Goal: Communication & Community: Answer question/provide support

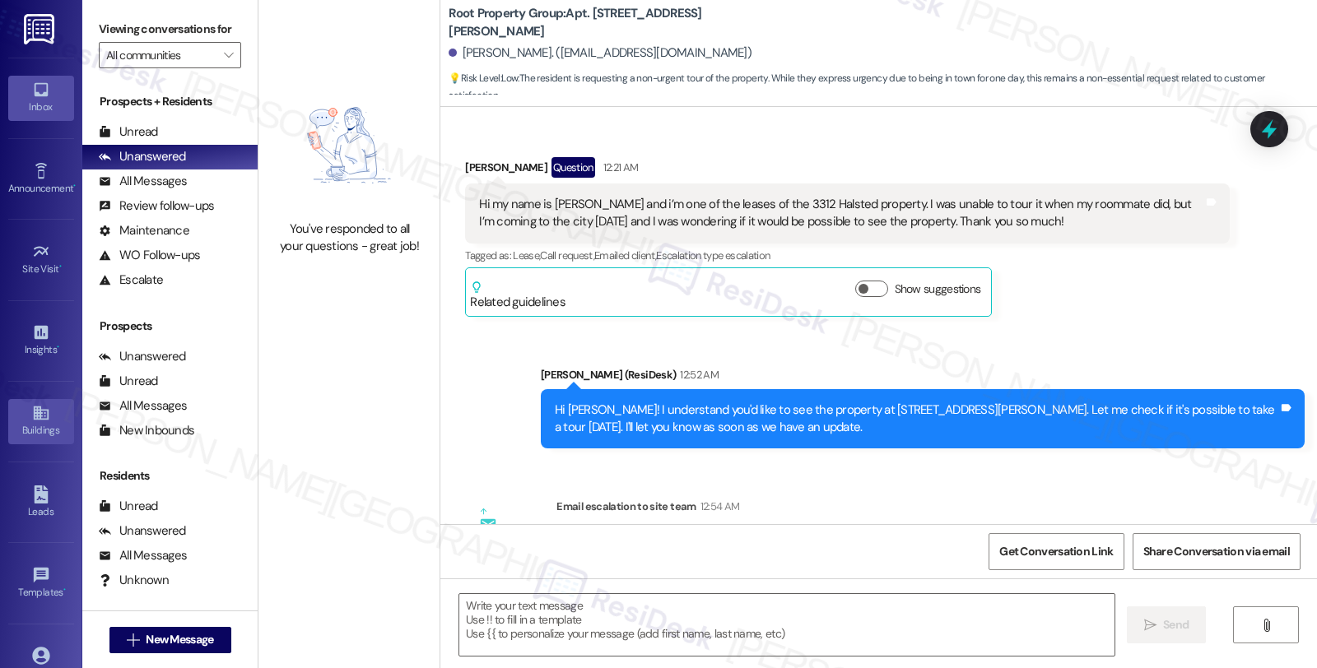
scroll to position [998, 0]
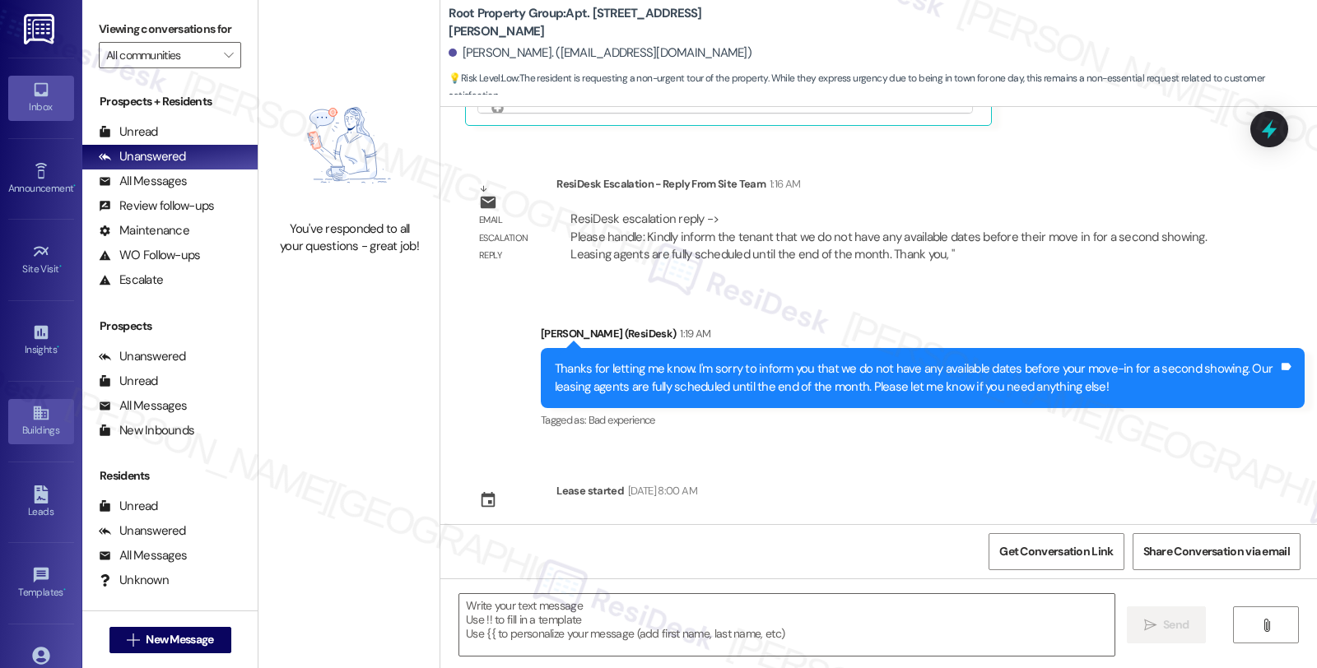
click at [43, 424] on div "Buildings" at bounding box center [41, 430] width 82 height 16
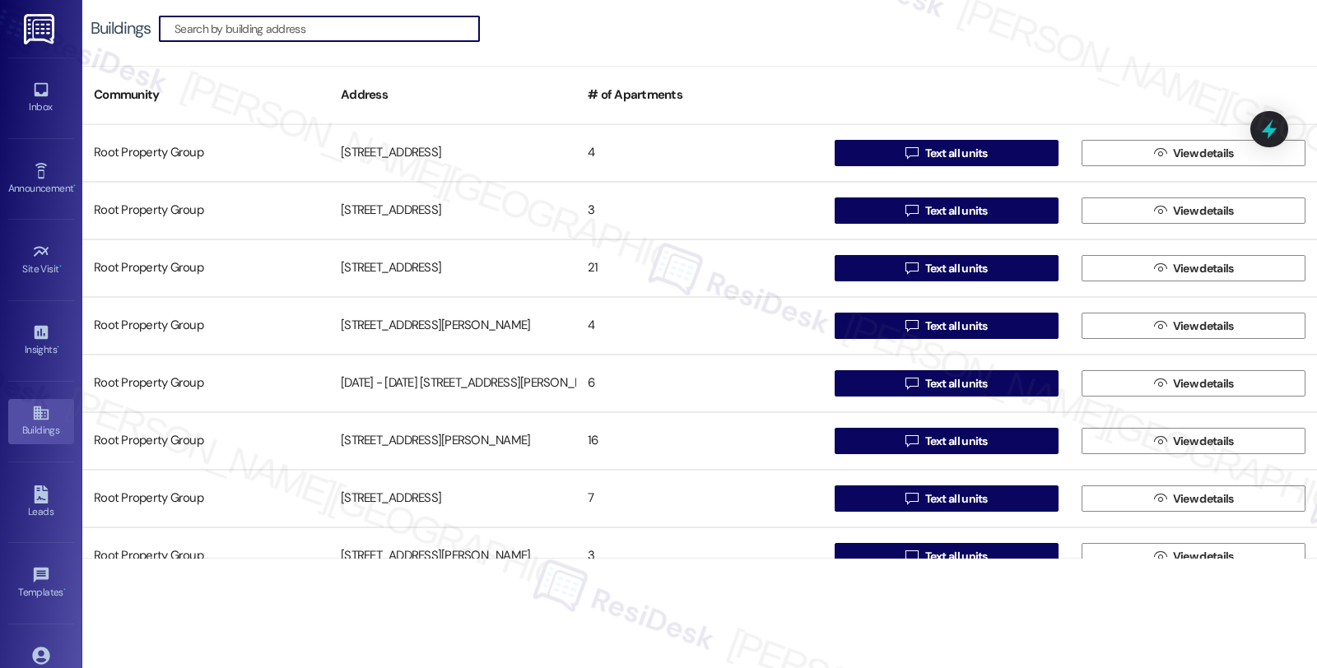
click at [398, 34] on input at bounding box center [326, 28] width 305 height 23
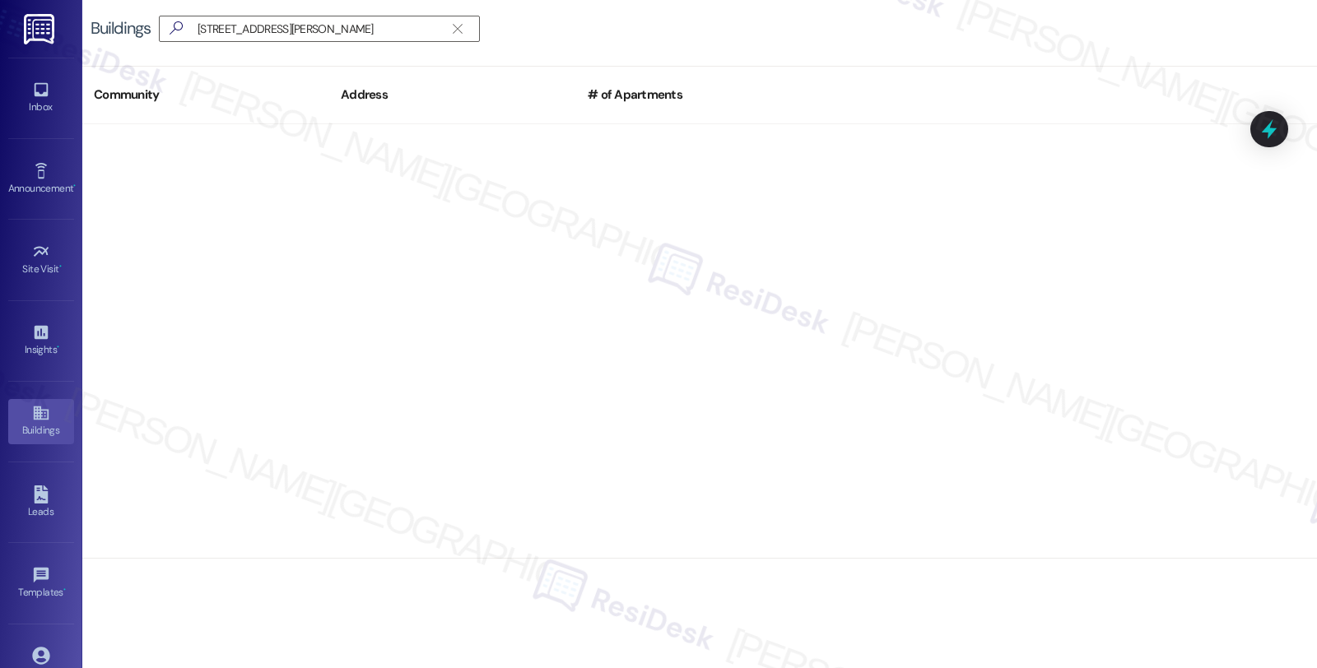
drag, startPoint x: 1072, startPoint y: 354, endPoint x: 927, endPoint y: 347, distance: 145.8
click at [1072, 354] on div at bounding box center [699, 341] width 1235 height 435
click at [292, 29] on input "[STREET_ADDRESS][PERSON_NAME]" at bounding box center [309, 28] width 270 height 23
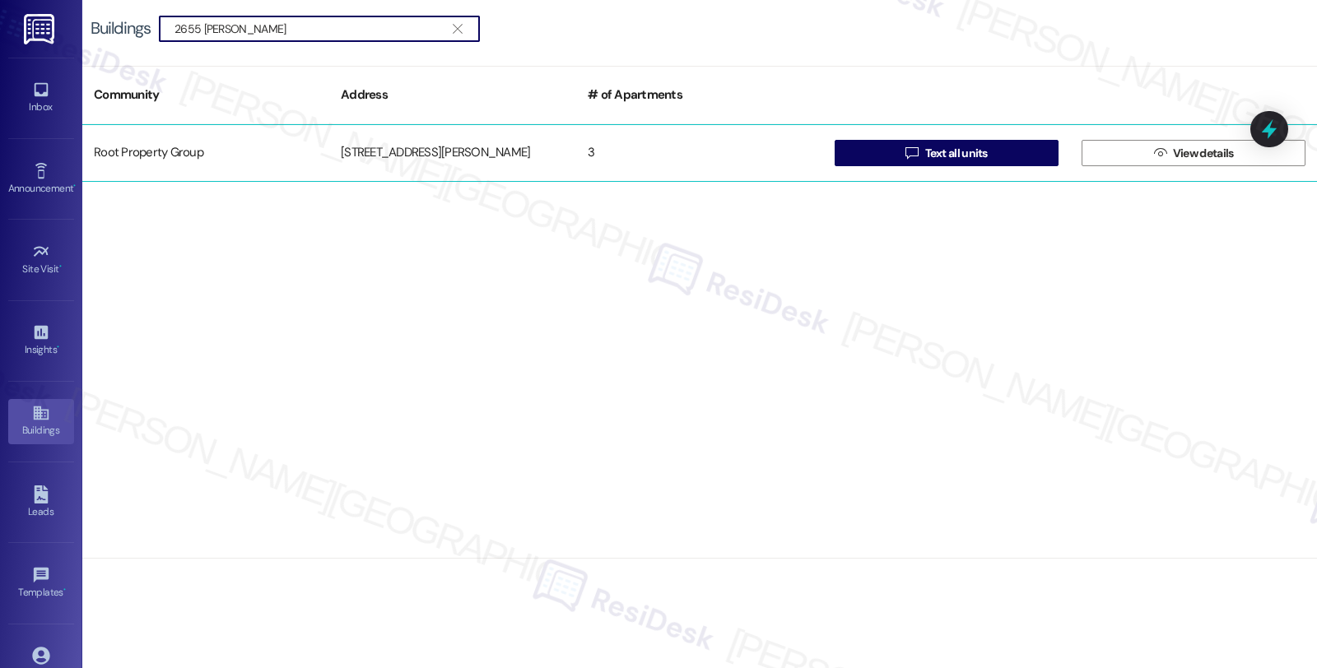
type input "2655 [PERSON_NAME]"
click at [505, 153] on div "[STREET_ADDRESS][PERSON_NAME]" at bounding box center [452, 153] width 247 height 33
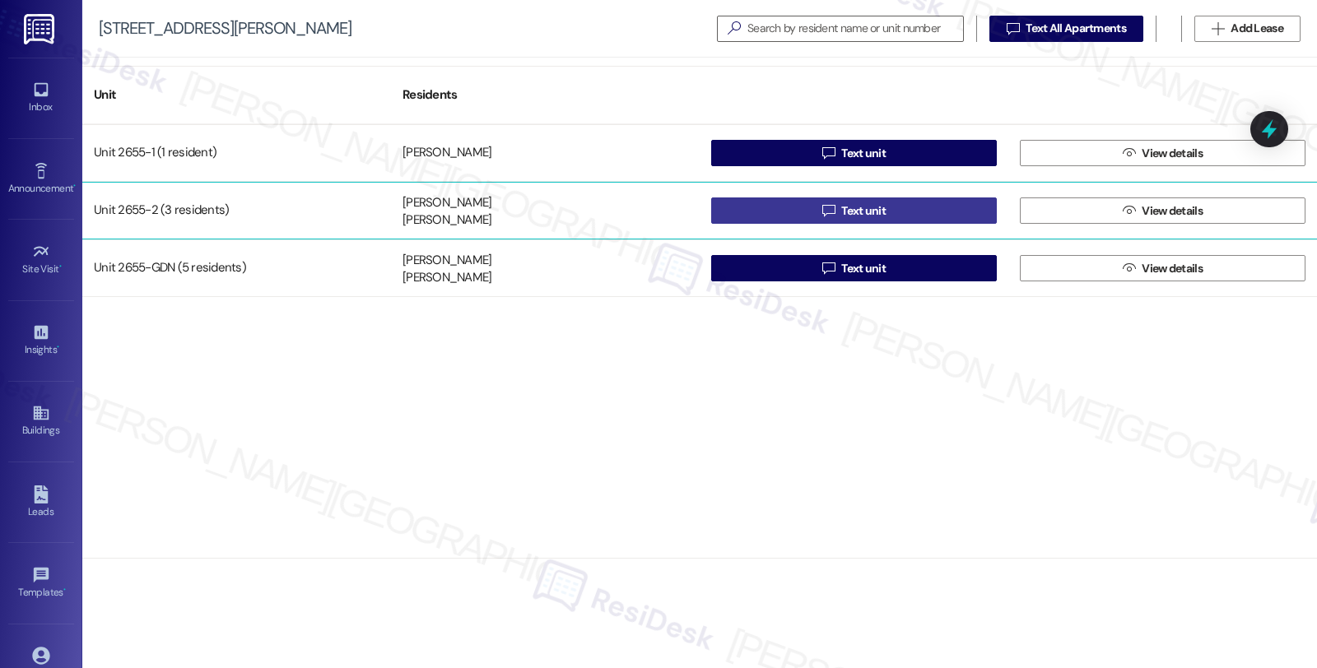
click at [779, 211] on button " Text unit" at bounding box center [854, 211] width 286 height 26
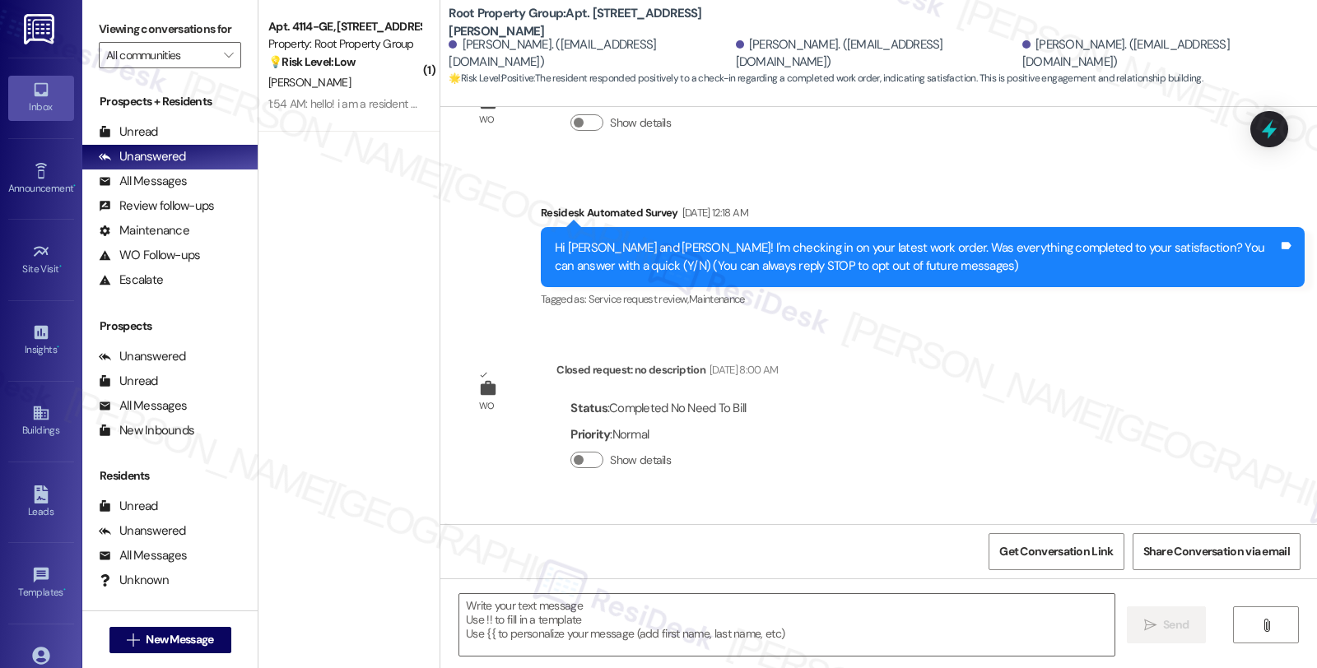
scroll to position [358, 0]
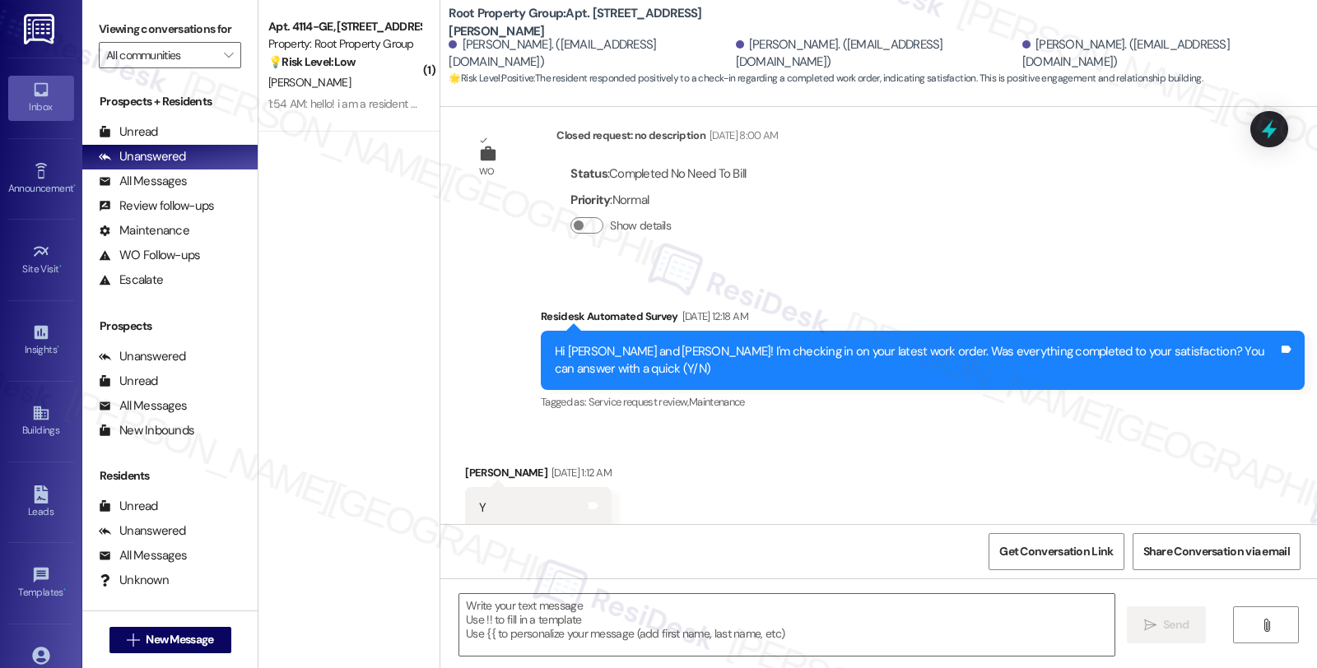
type textarea "Fetching suggested responses. Please feel free to read through the conversation…"
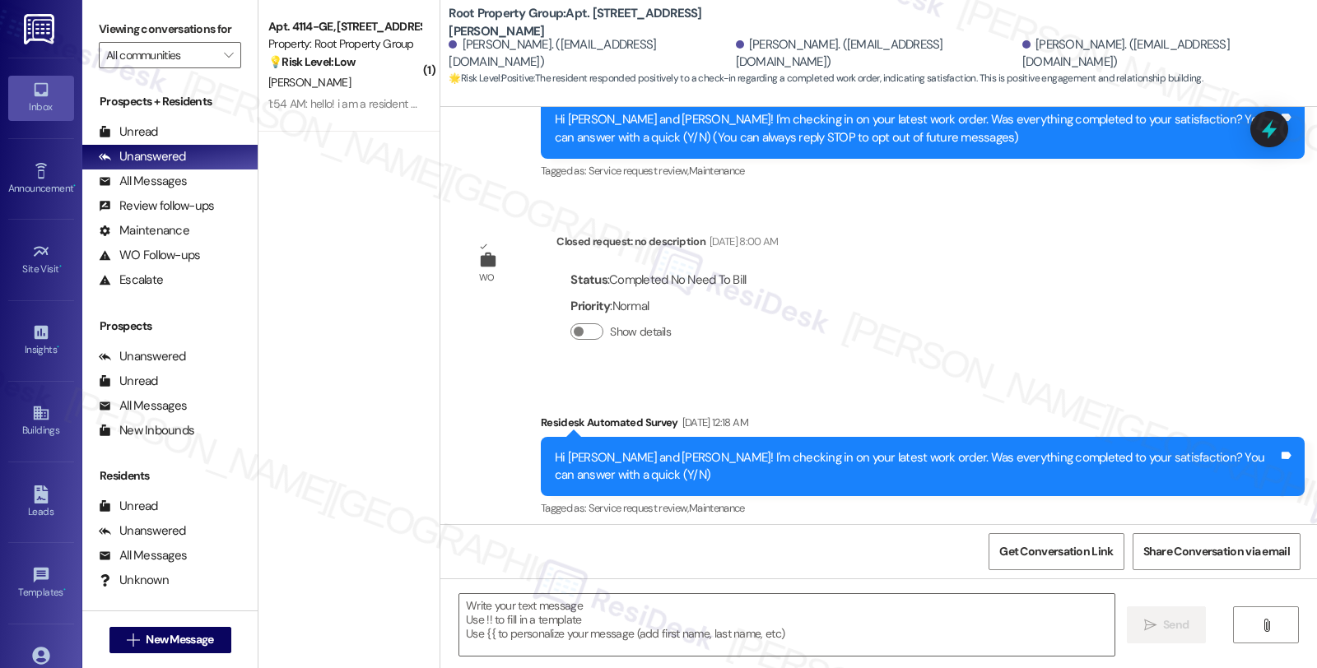
scroll to position [365, 0]
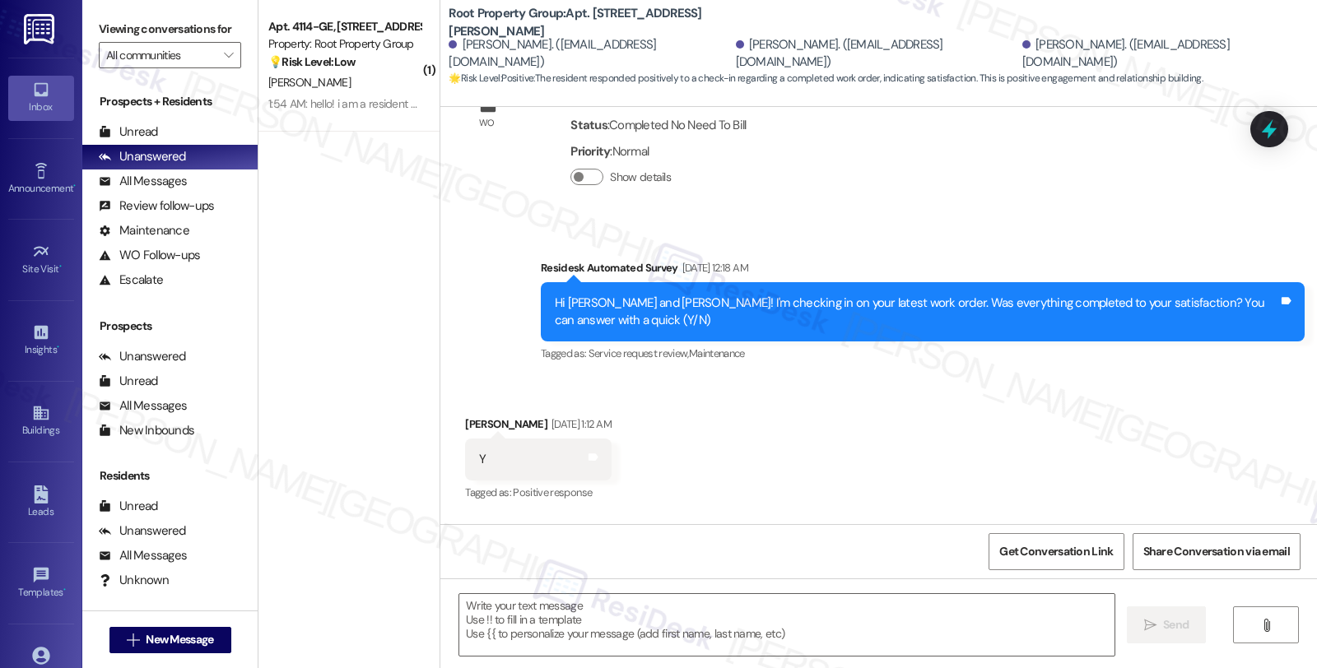
click at [1181, 435] on div "Received via SMS [PERSON_NAME] [DATE] 1:12 AM Y Tags and notes Tagged as: Posit…" at bounding box center [878, 448] width 877 height 139
click at [840, 617] on textarea at bounding box center [786, 625] width 655 height 62
click at [686, 618] on textarea at bounding box center [786, 625] width 655 height 62
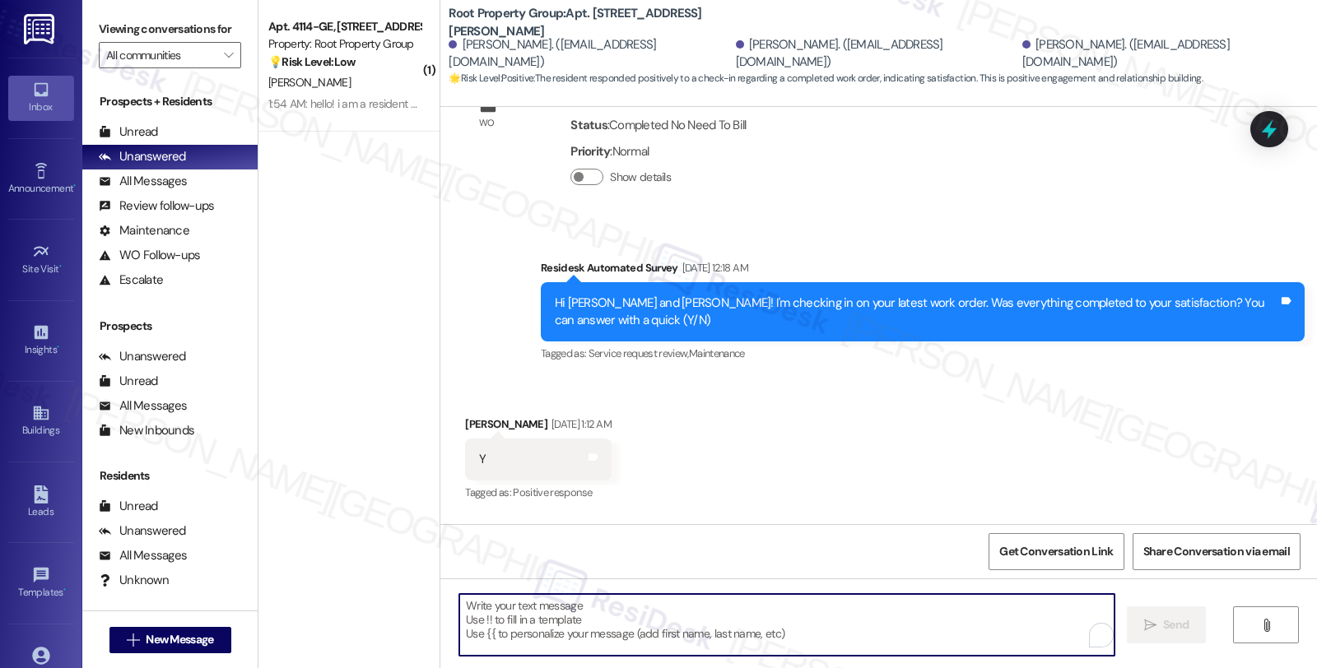
paste textarea "Hi {{first_name}}, Just a heads-up that a tree trimmer will be on-site [DATE] m…"
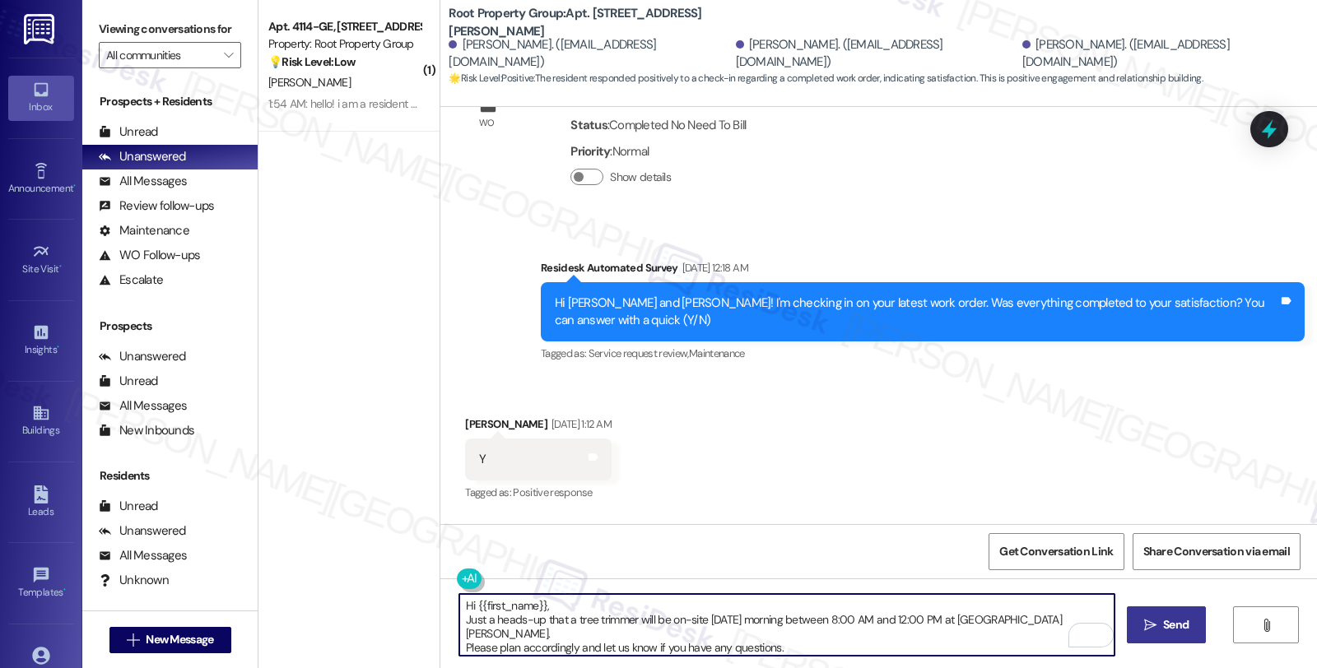
type textarea "Hi {{first_name}}, Just a heads-up that a tree trimmer will be on-site [DATE] m…"
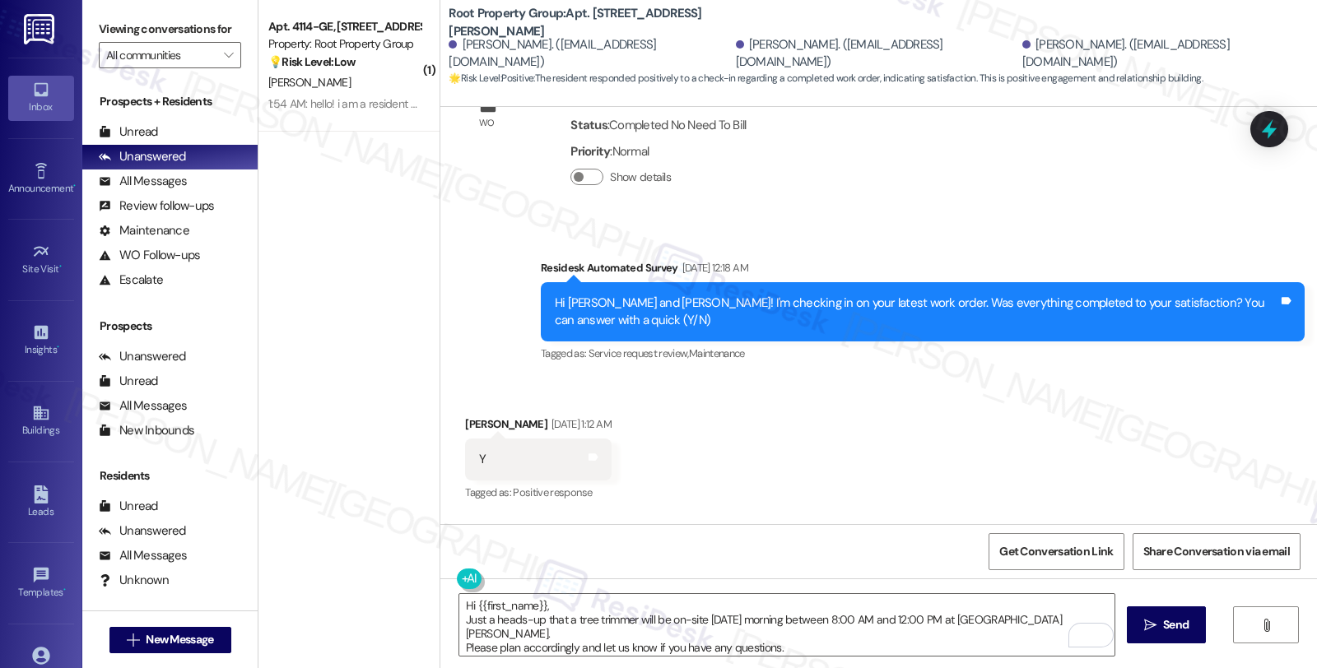
click at [1104, 446] on div "Received via SMS [PERSON_NAME] [DATE] 1:12 AM Y Tags and notes Tagged as: Posit…" at bounding box center [878, 448] width 877 height 139
click at [874, 632] on textarea "Hi {{first_name}}, Just a heads-up that a tree trimmer will be on-site [DATE] m…" at bounding box center [786, 625] width 655 height 62
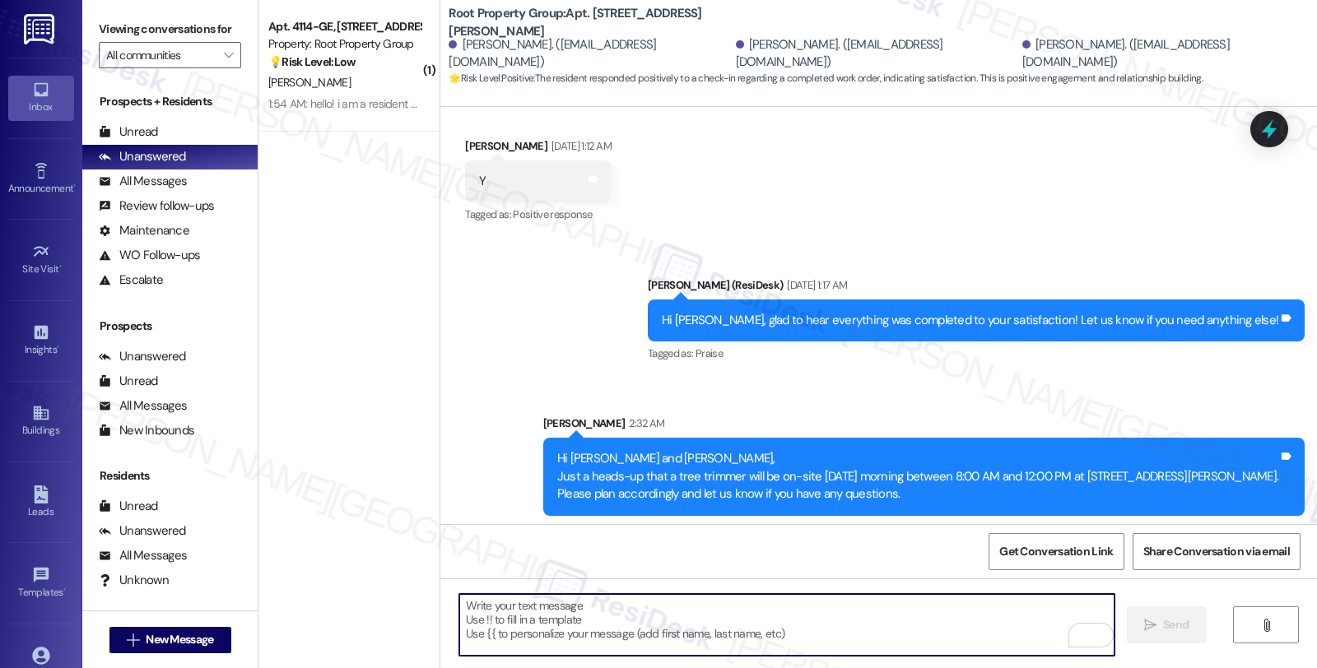
scroll to position [647, 0]
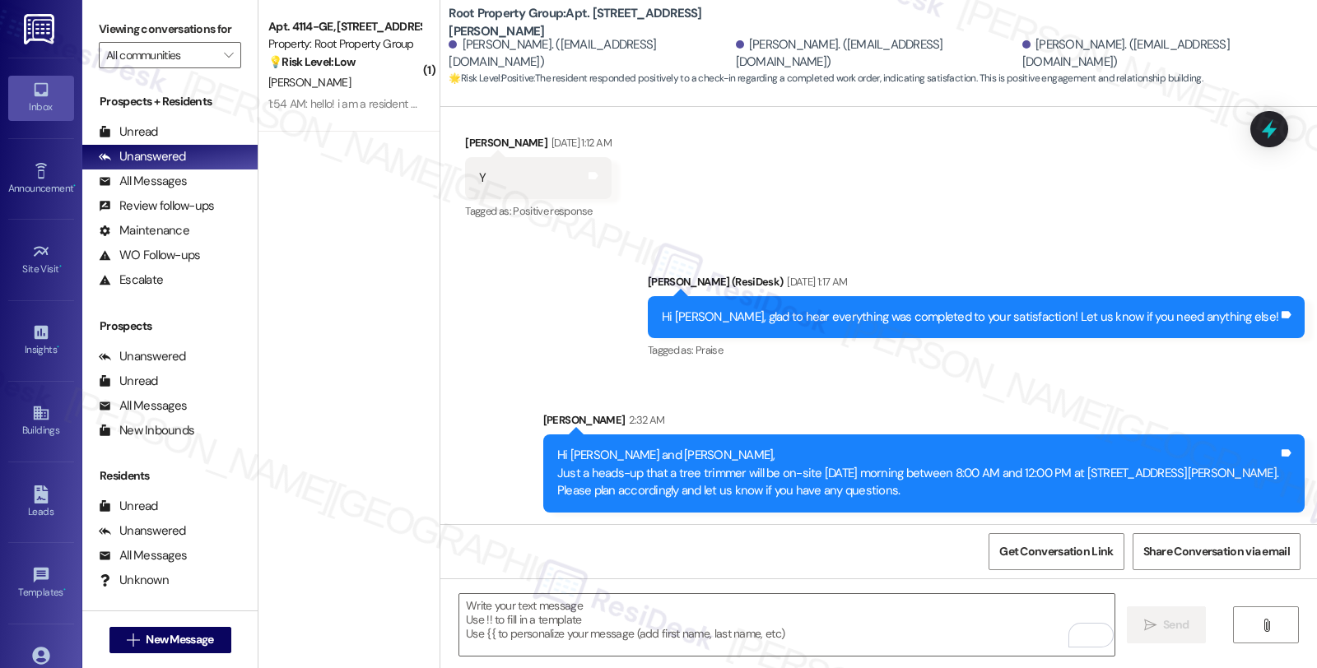
click at [1056, 377] on div "Sent via SMS [PERSON_NAME] (ResiDesk) [DATE] 1:17 AM Hi [PERSON_NAME], glad to …" at bounding box center [878, 380] width 877 height 289
click at [1131, 276] on div "[PERSON_NAME] (ResiDesk) [DATE] 1:17 AM" at bounding box center [976, 284] width 657 height 23
